Goal: Task Accomplishment & Management: Manage account settings

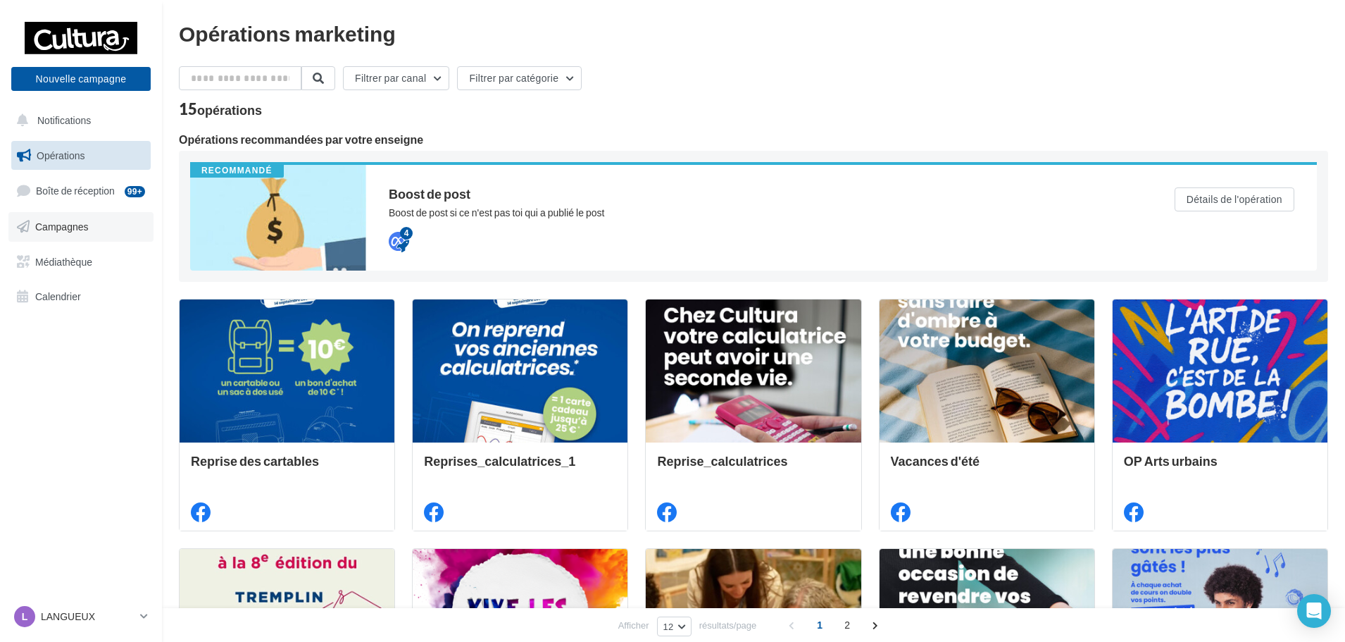
click at [68, 215] on link "Campagnes" at bounding box center [80, 227] width 145 height 30
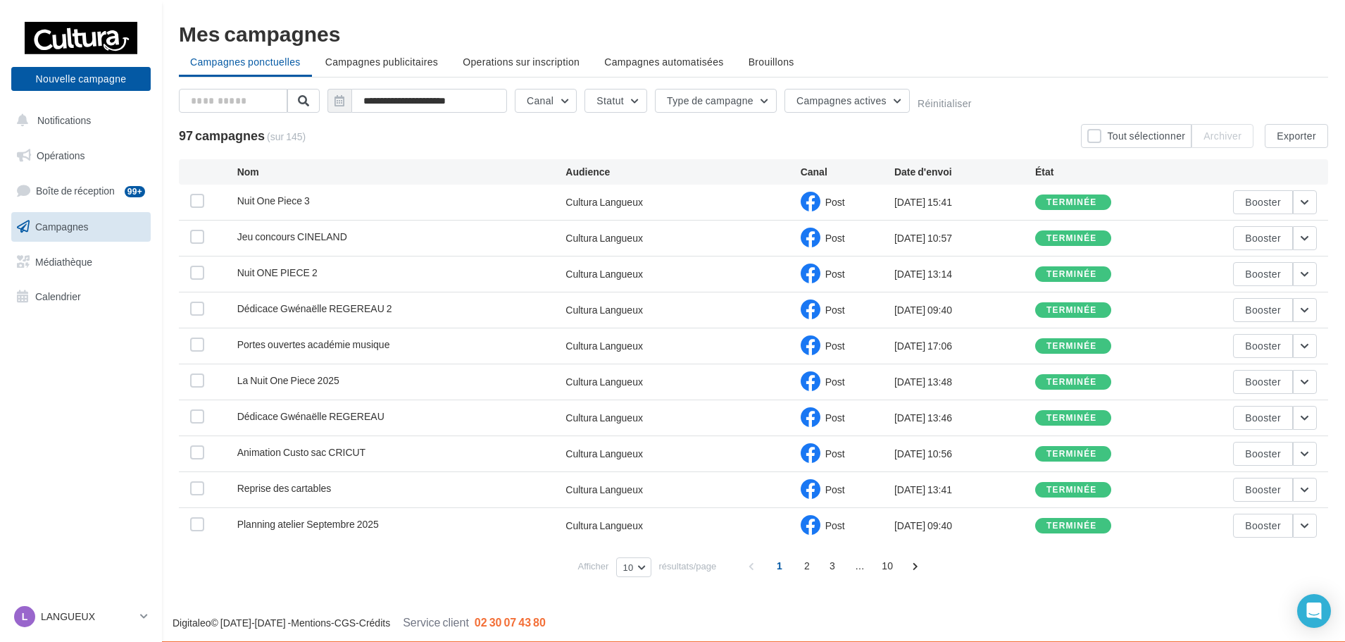
click at [349, 530] on div "Planning atelier Septembre 2025" at bounding box center [308, 524] width 142 height 14
click at [1310, 523] on button "button" at bounding box center [1305, 525] width 24 height 24
click at [940, 521] on div "28/08/2025 09:40" at bounding box center [964, 525] width 141 height 14
click at [370, 520] on span "Planning atelier Septembre 2025" at bounding box center [308, 524] width 142 height 12
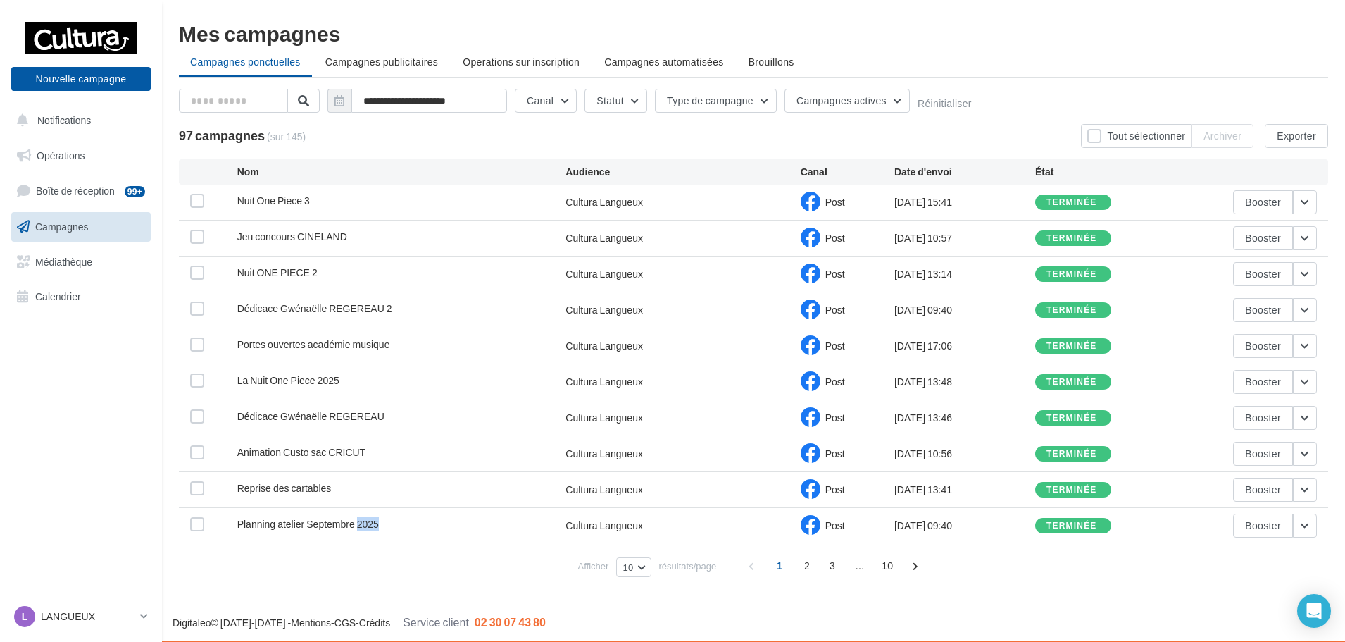
click at [370, 520] on span "Planning atelier Septembre 2025" at bounding box center [308, 524] width 142 height 12
click at [198, 519] on label at bounding box center [197, 524] width 14 height 14
click at [1310, 525] on button "button" at bounding box center [1305, 525] width 24 height 24
click at [1256, 455] on button "Dupliquer" at bounding box center [1246, 455] width 141 height 37
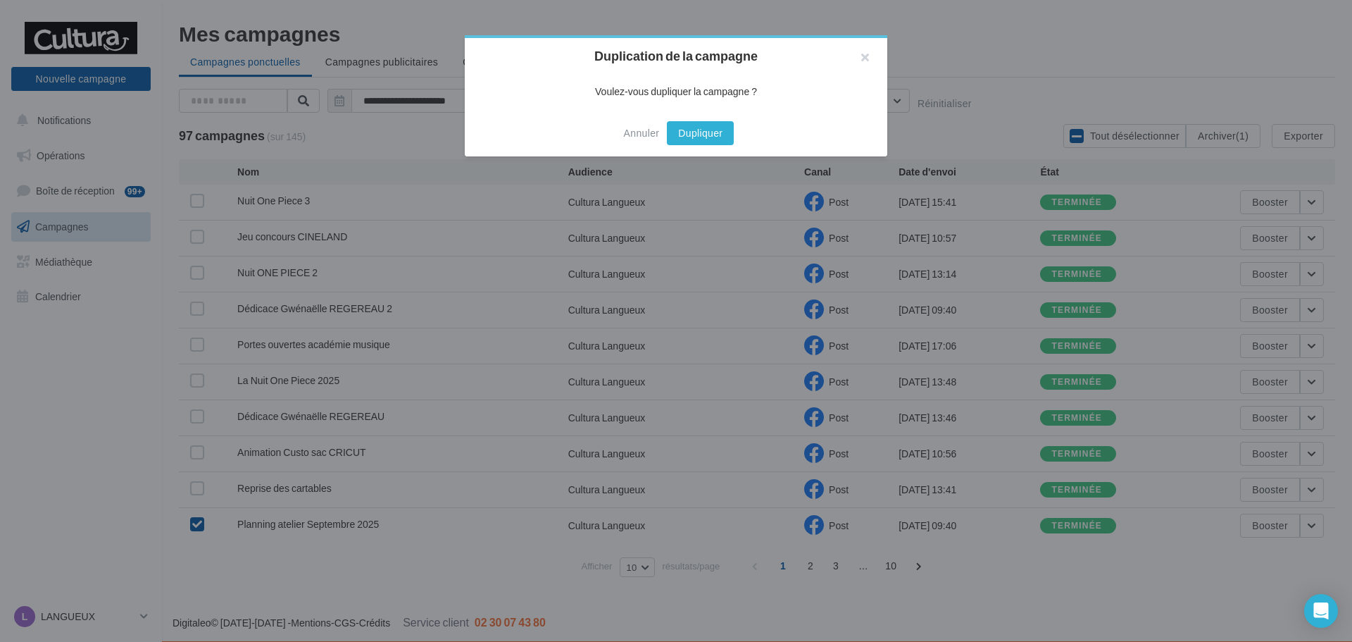
click at [692, 130] on button "Dupliquer" at bounding box center [700, 133] width 67 height 24
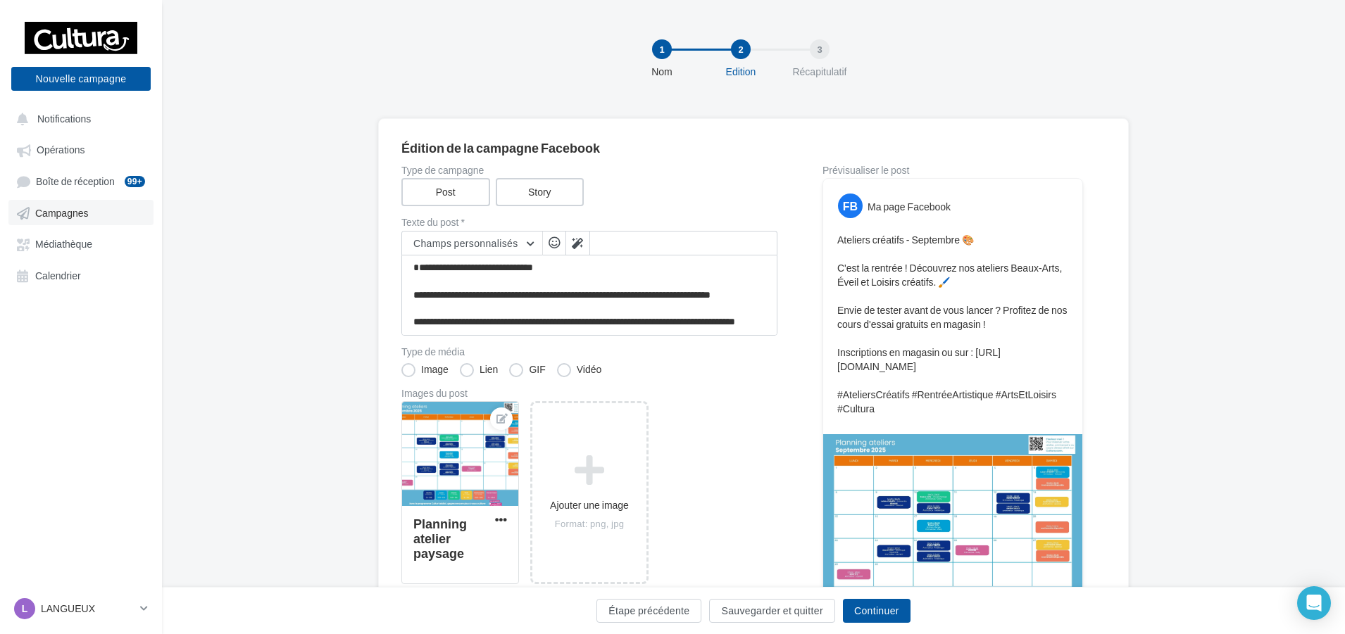
click at [49, 225] on link "Campagnes" at bounding box center [80, 212] width 145 height 25
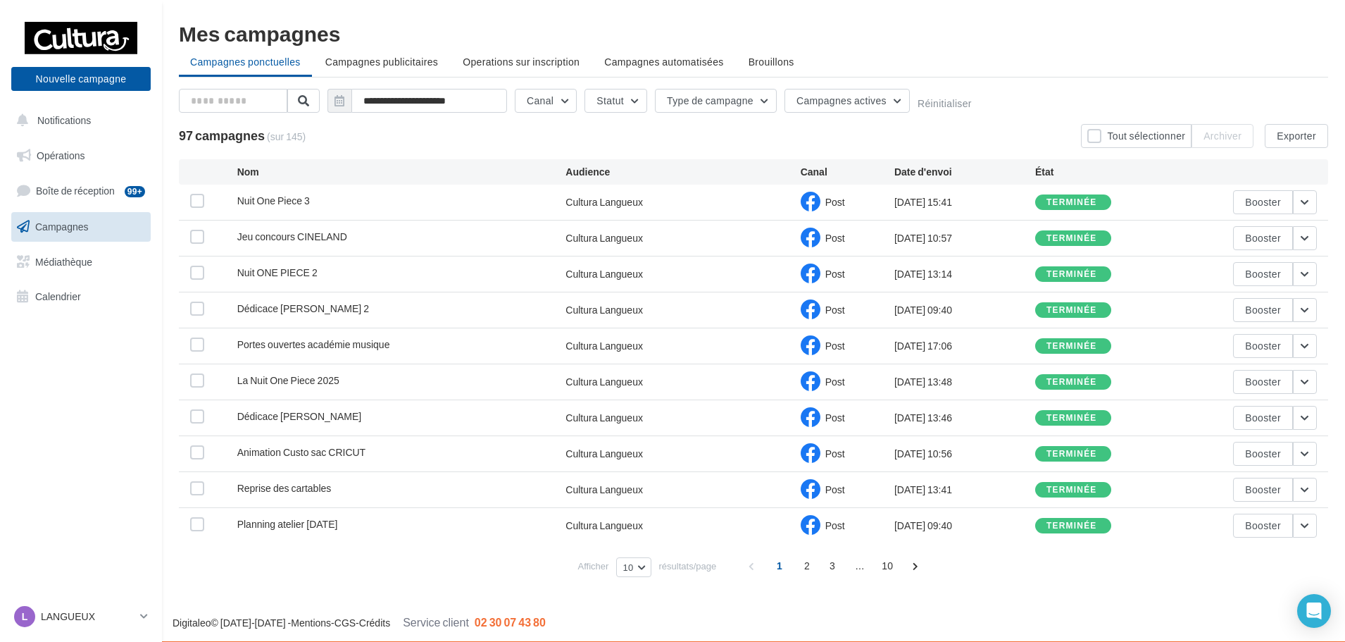
scroll to position [1, 0]
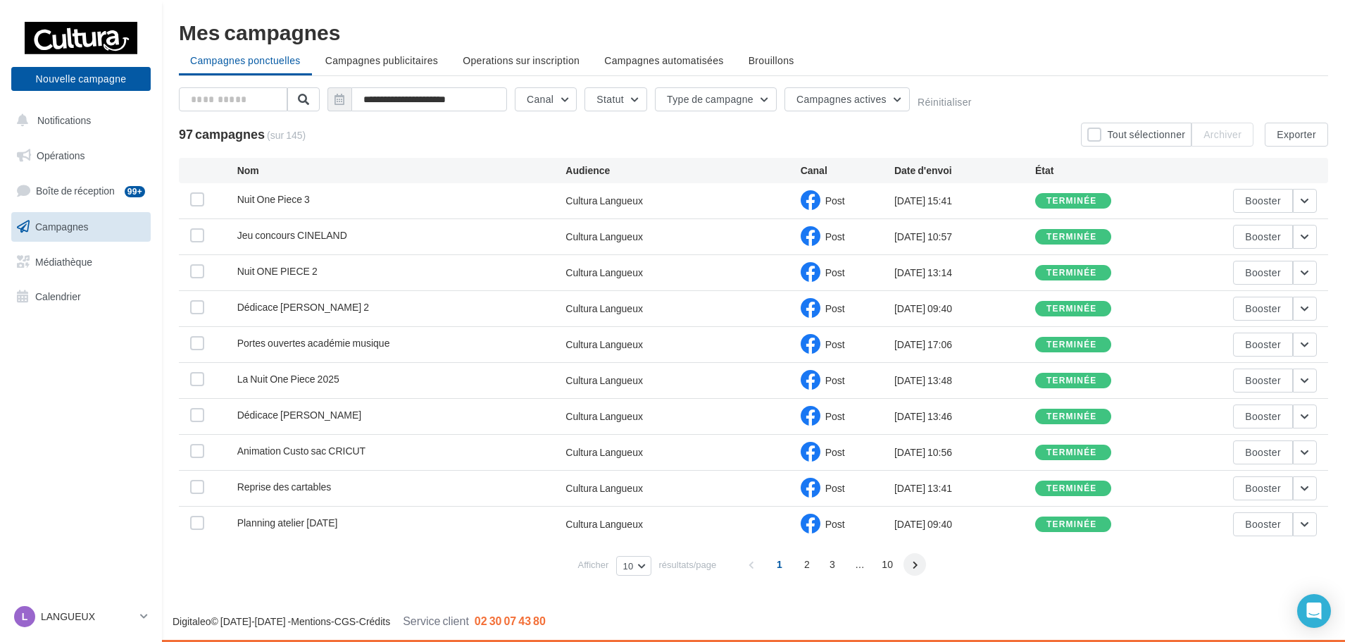
click at [915, 567] on span at bounding box center [914, 564] width 23 height 23
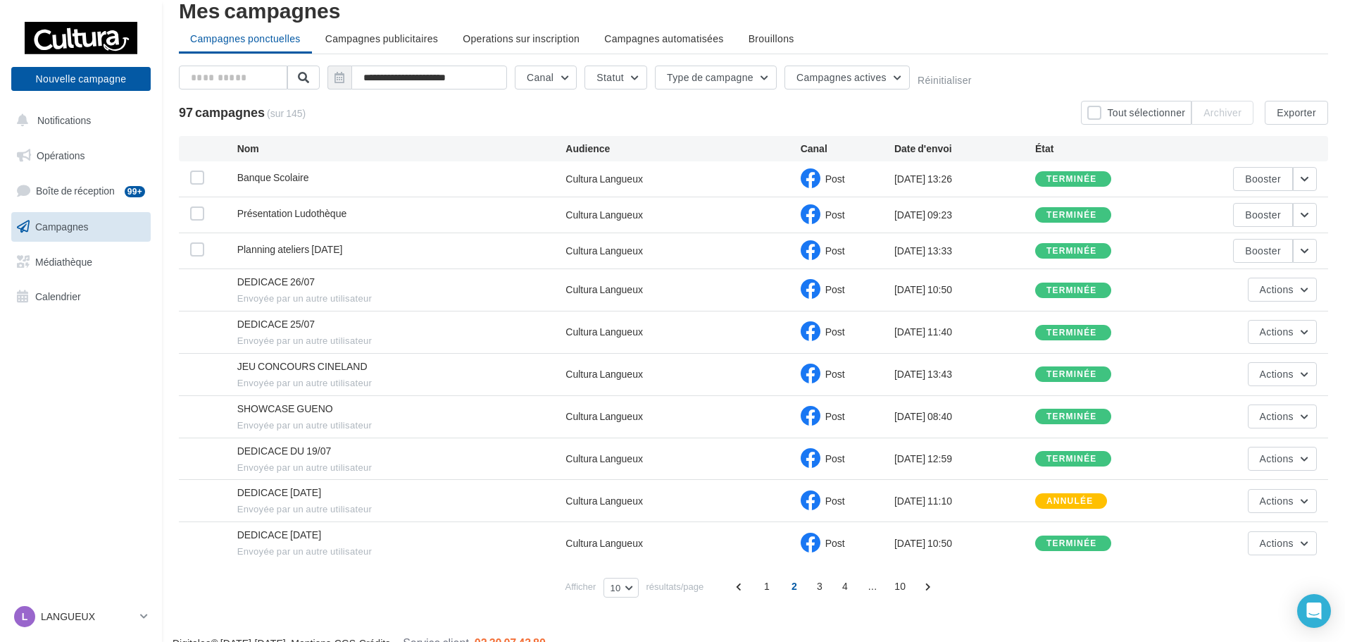
scroll to position [45, 0]
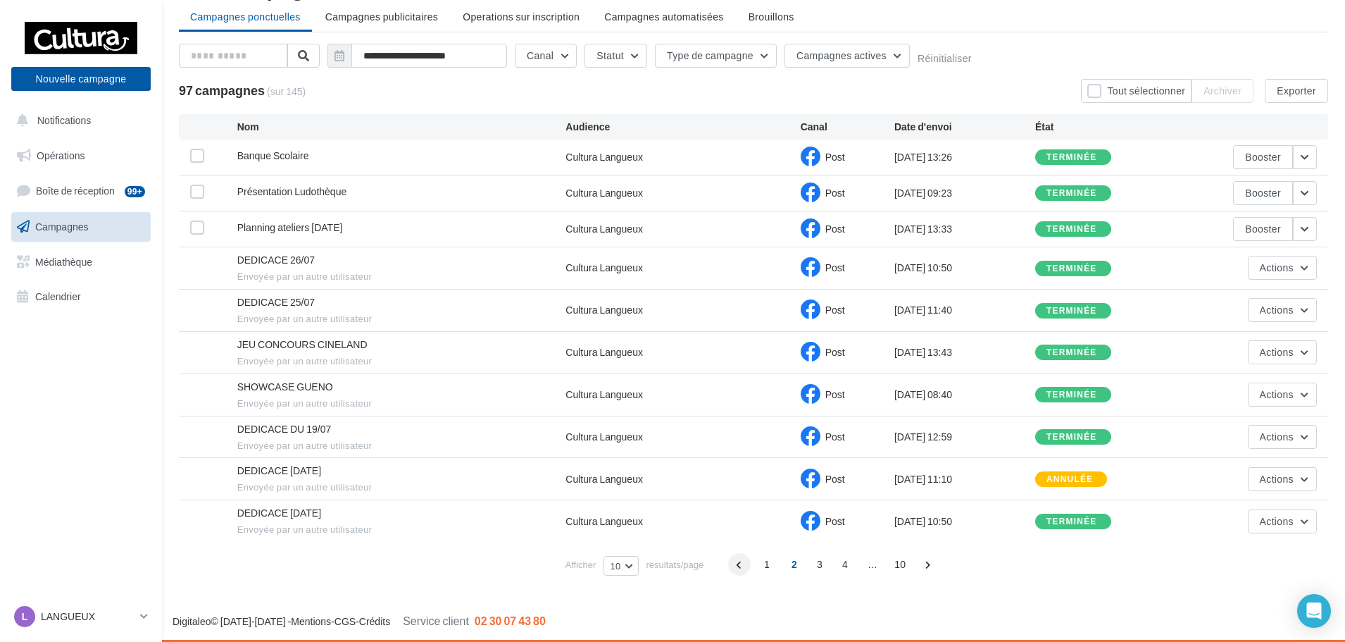
click at [740, 568] on span at bounding box center [739, 564] width 23 height 23
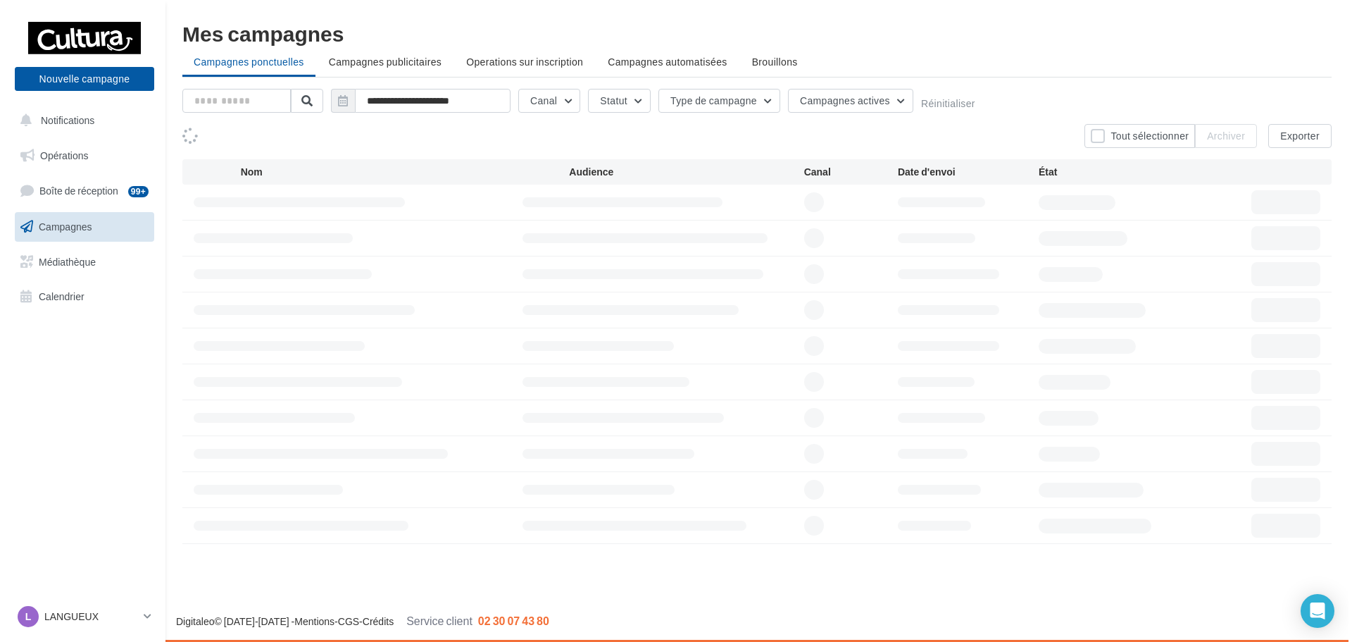
scroll to position [0, 0]
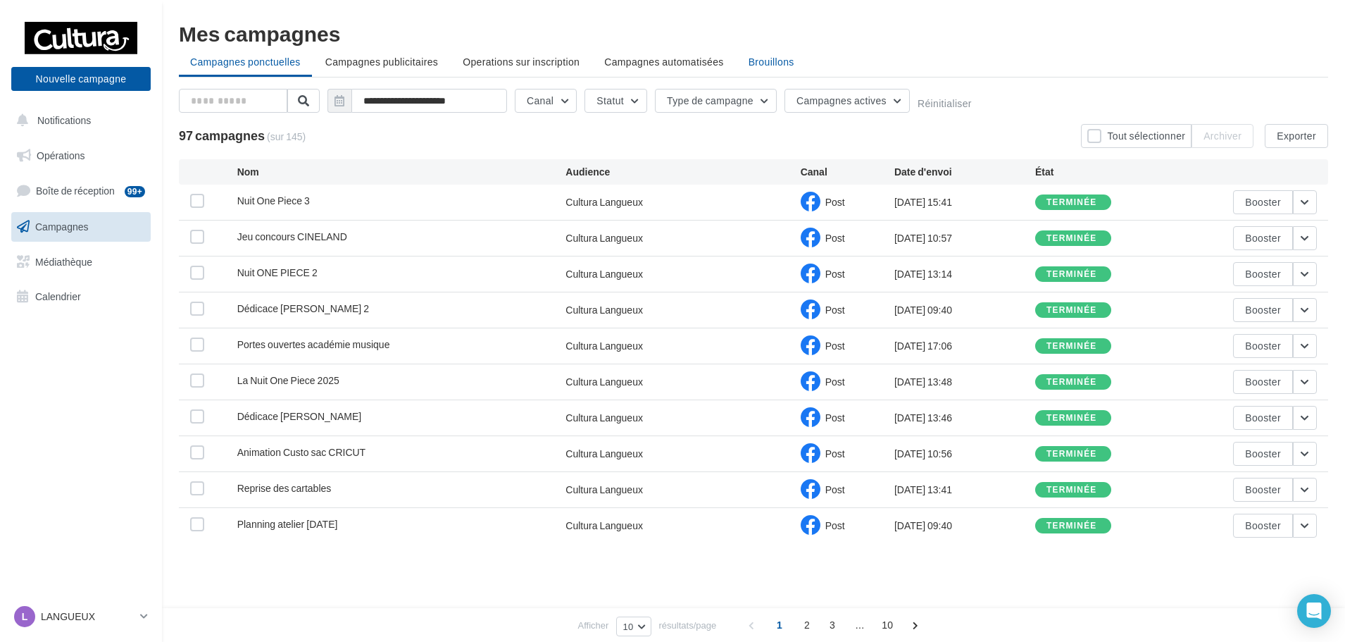
click at [773, 65] on span "Brouillons" at bounding box center [772, 62] width 46 height 12
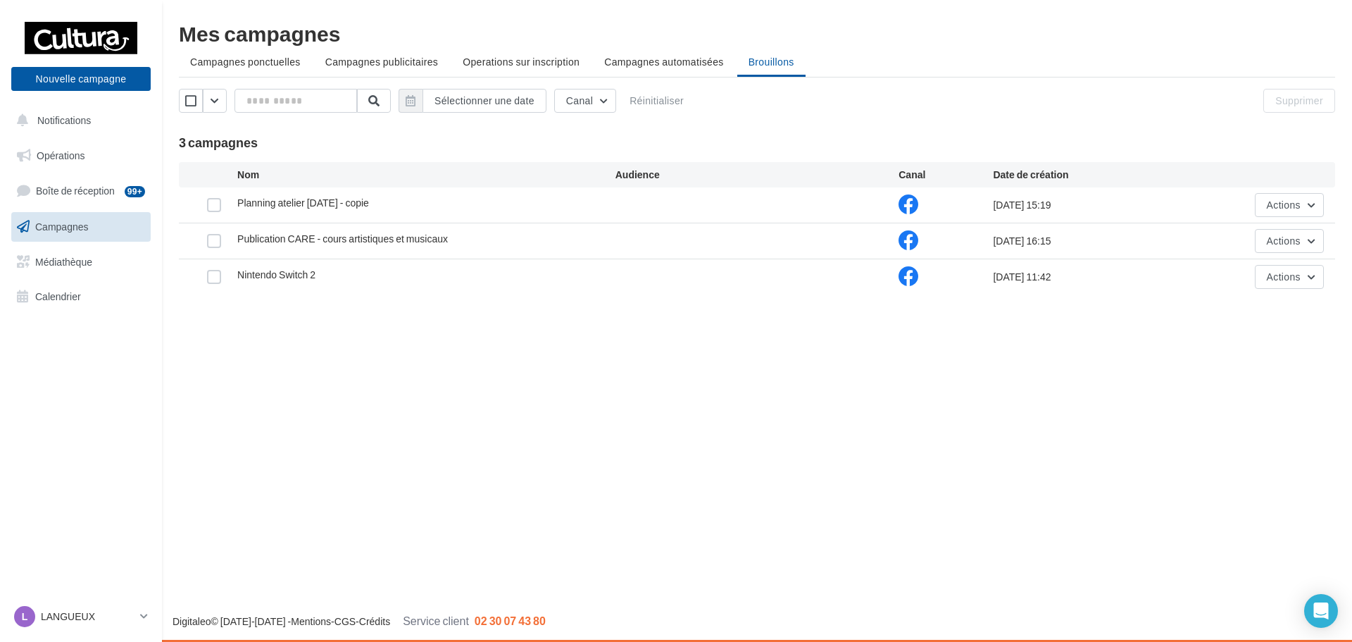
click at [344, 206] on span "Planning atelier Septembre 2025 - copie" at bounding box center [303, 202] width 132 height 12
click at [369, 209] on div "Planning atelier Septembre 2025 - copie" at bounding box center [303, 203] width 132 height 14
click at [1310, 193] on button "Actions" at bounding box center [1289, 205] width 69 height 24
click at [1277, 269] on button "Renommer" at bounding box center [1253, 274] width 141 height 37
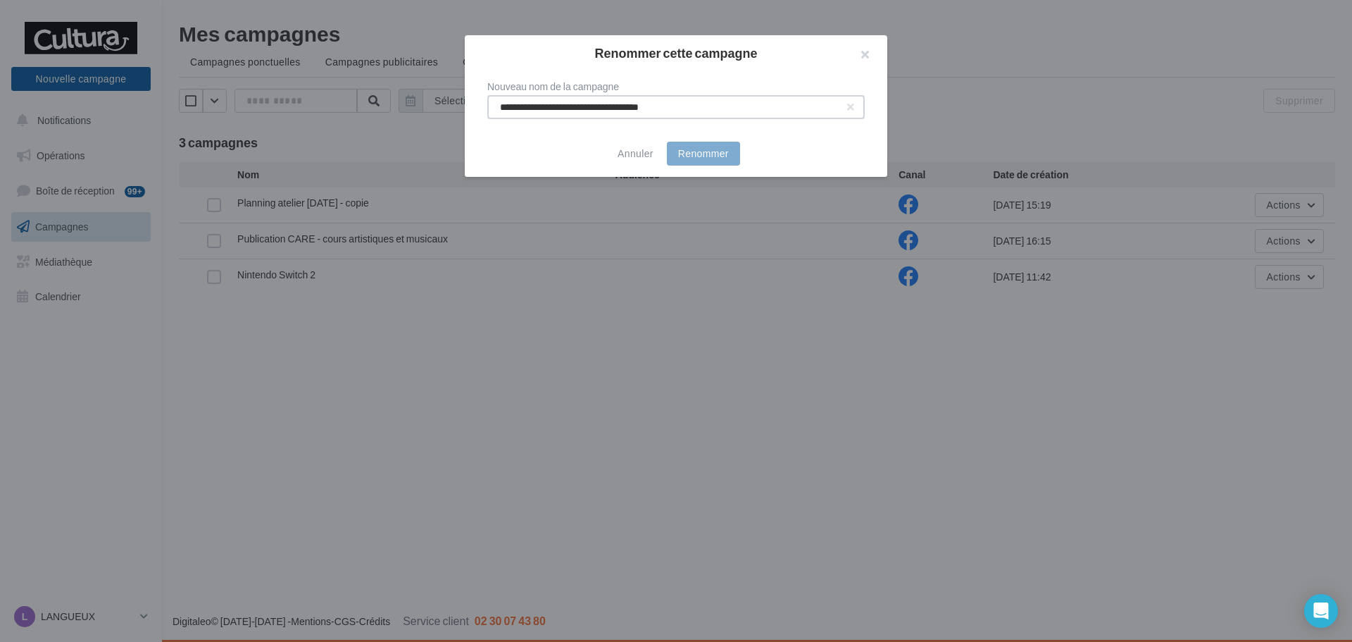
drag, startPoint x: 716, startPoint y: 104, endPoint x: 643, endPoint y: 122, distance: 75.5
click at [643, 122] on div "**********" at bounding box center [676, 100] width 423 height 60
click at [609, 101] on input "**********" at bounding box center [675, 107] width 377 height 24
type input "**********"
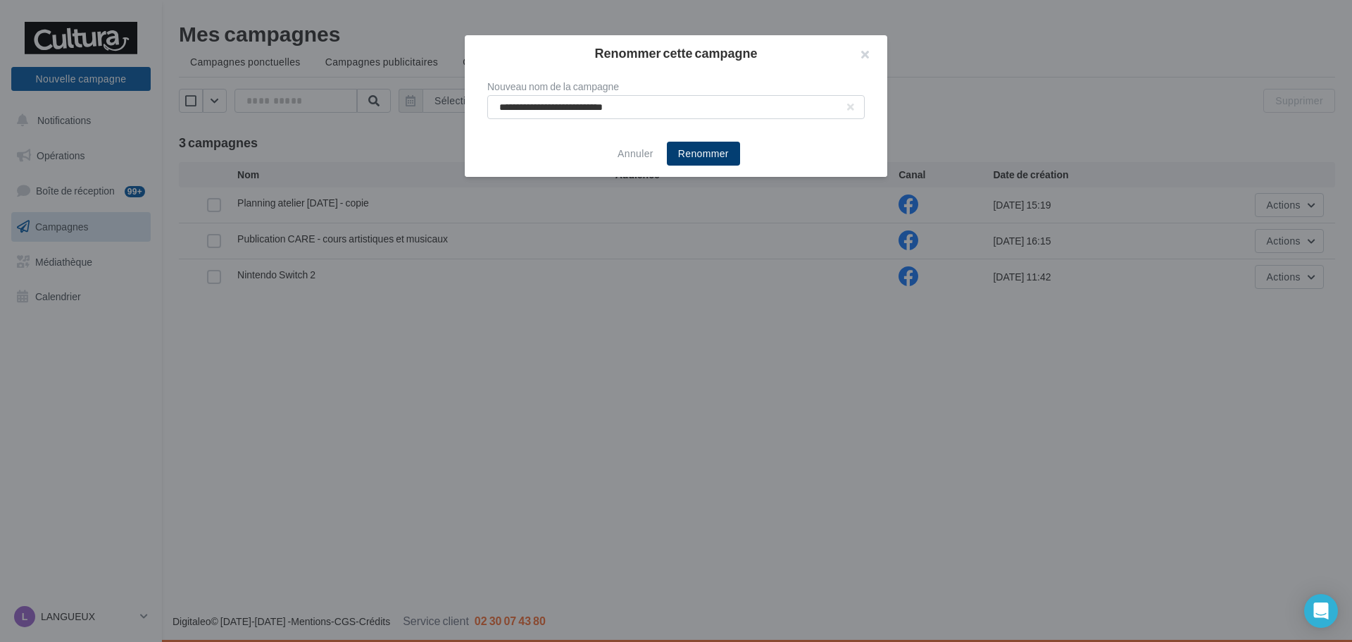
click at [689, 158] on button "Renommer" at bounding box center [703, 154] width 73 height 24
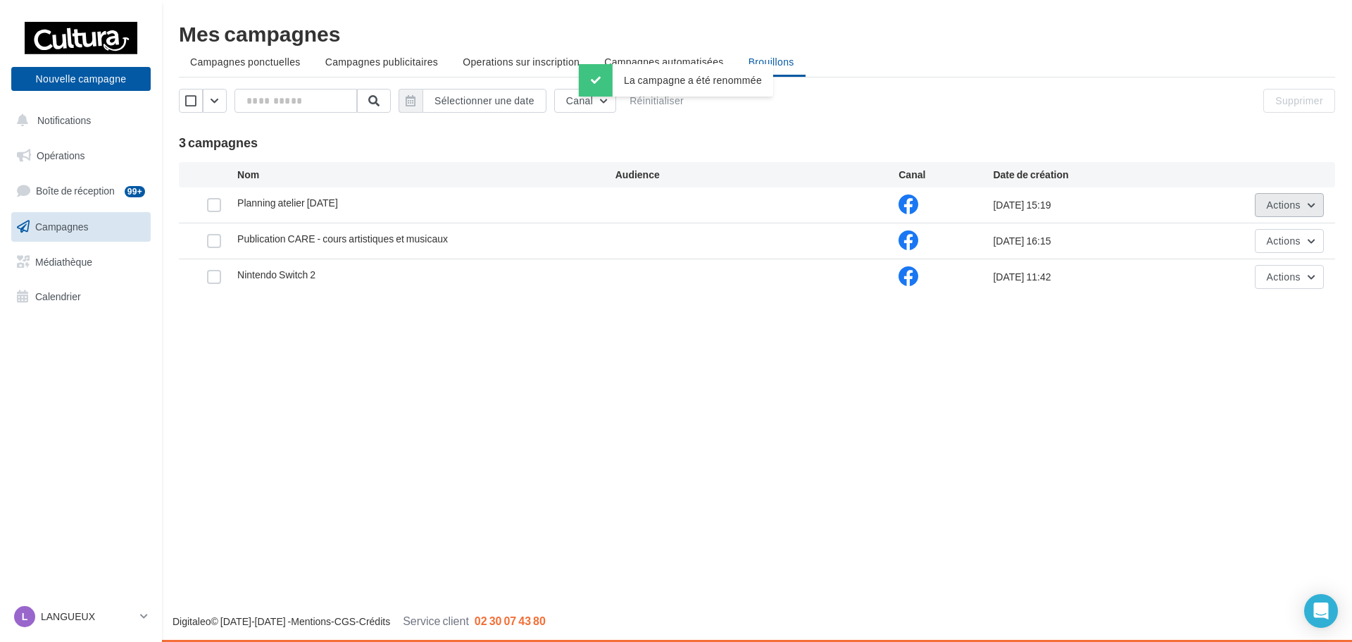
click at [1278, 215] on button "Actions" at bounding box center [1289, 205] width 69 height 24
click at [1239, 241] on button "Editer" at bounding box center [1253, 238] width 141 height 37
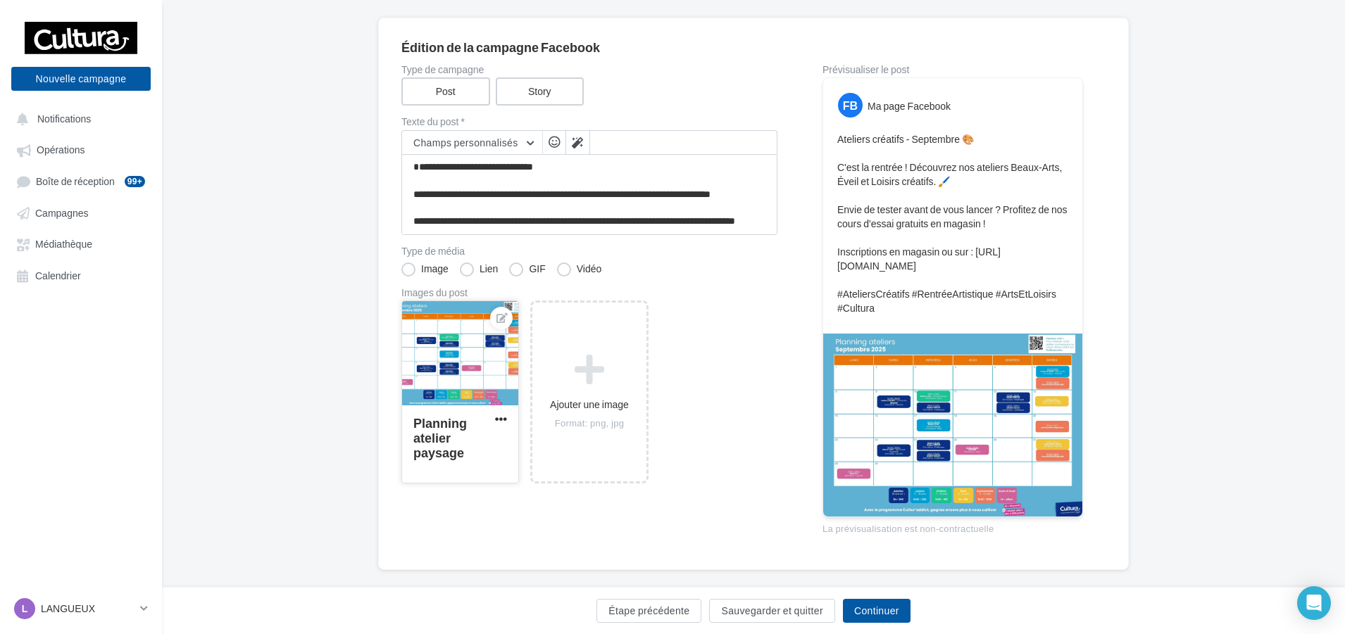
scroll to position [120, 0]
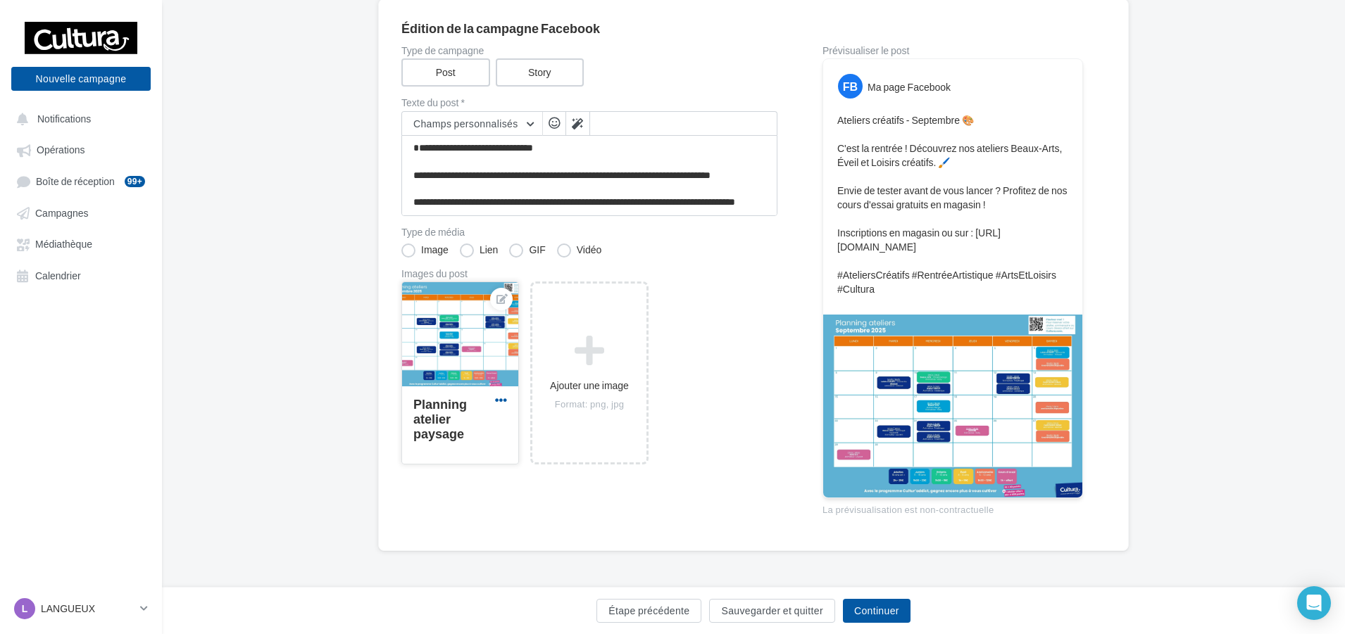
click at [503, 399] on span "button" at bounding box center [501, 400] width 12 height 12
click at [551, 503] on button "Supprimer" at bounding box center [564, 502] width 144 height 37
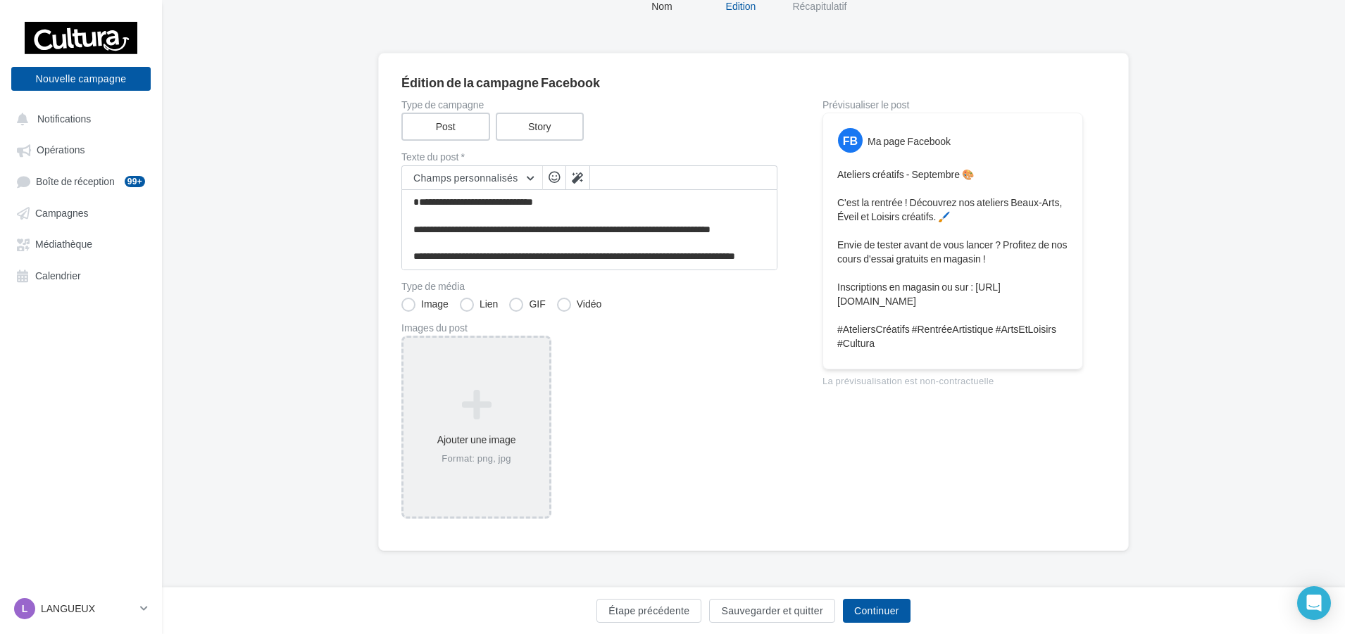
click at [512, 388] on icon at bounding box center [476, 405] width 134 height 34
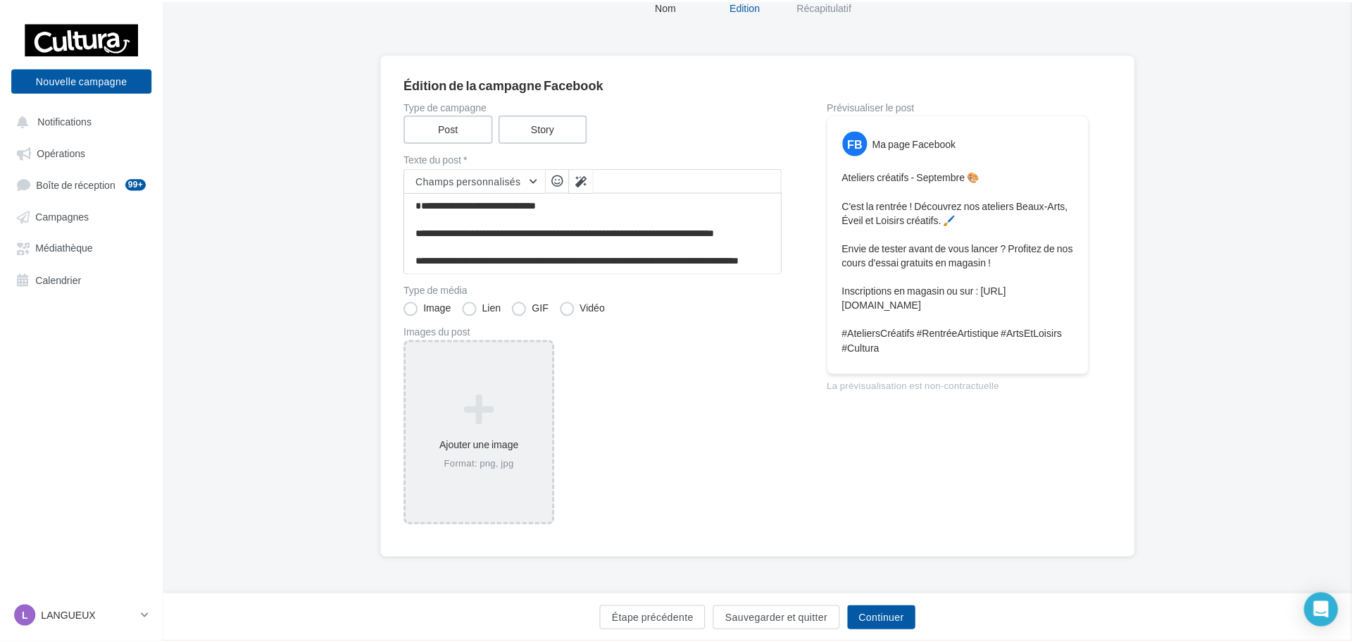
scroll to position [58, 0]
